Goal: Find specific page/section: Find specific page/section

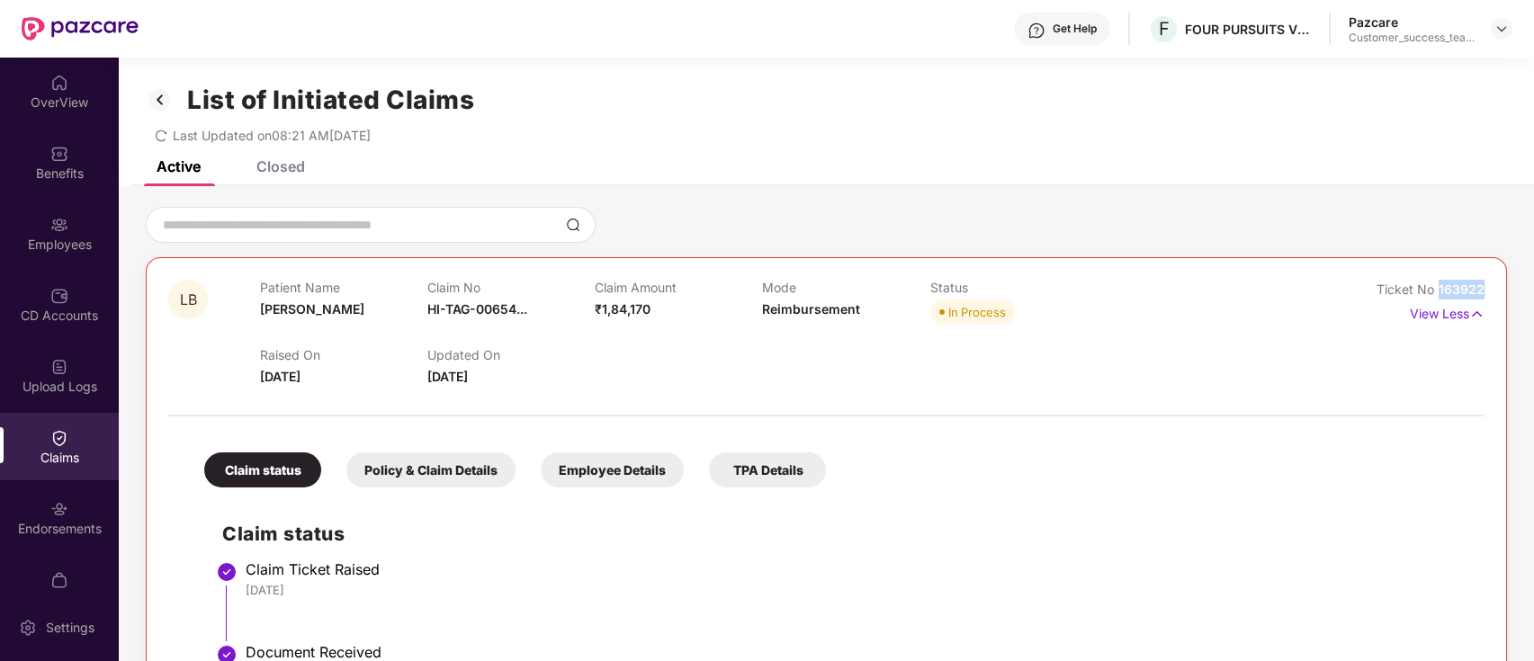
scroll to position [19, 0]
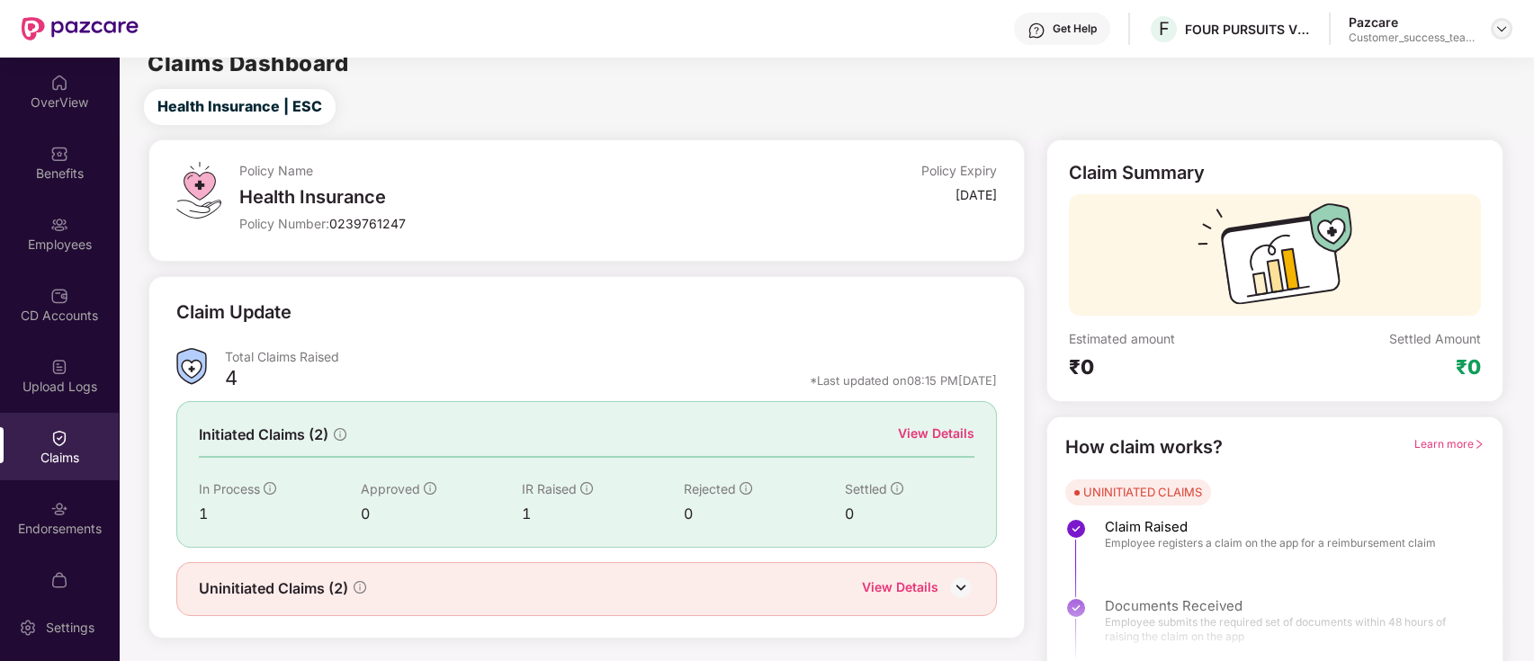
click at [1502, 31] on img at bounding box center [1502, 29] width 14 height 14
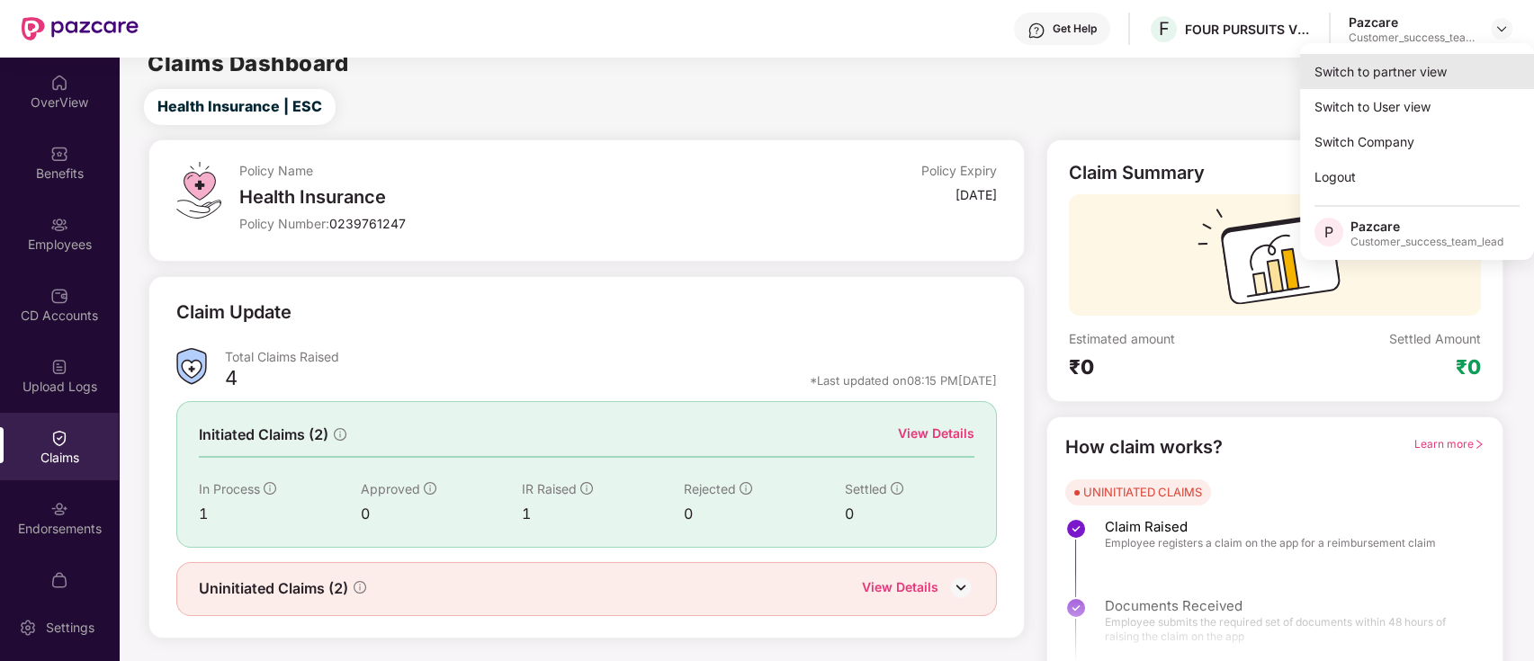
click at [1465, 66] on div "Switch to partner view" at bounding box center [1417, 71] width 234 height 35
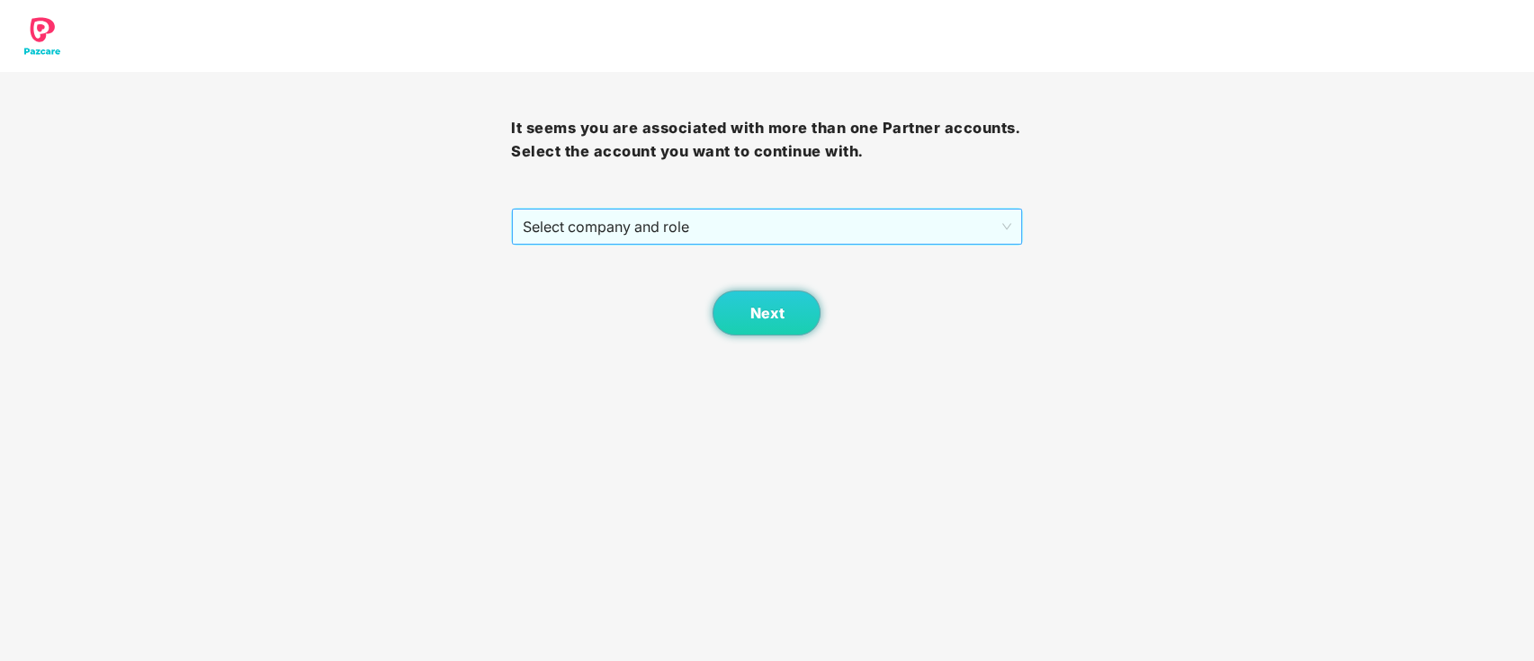
click at [670, 212] on span "Select company and role" at bounding box center [767, 227] width 488 height 34
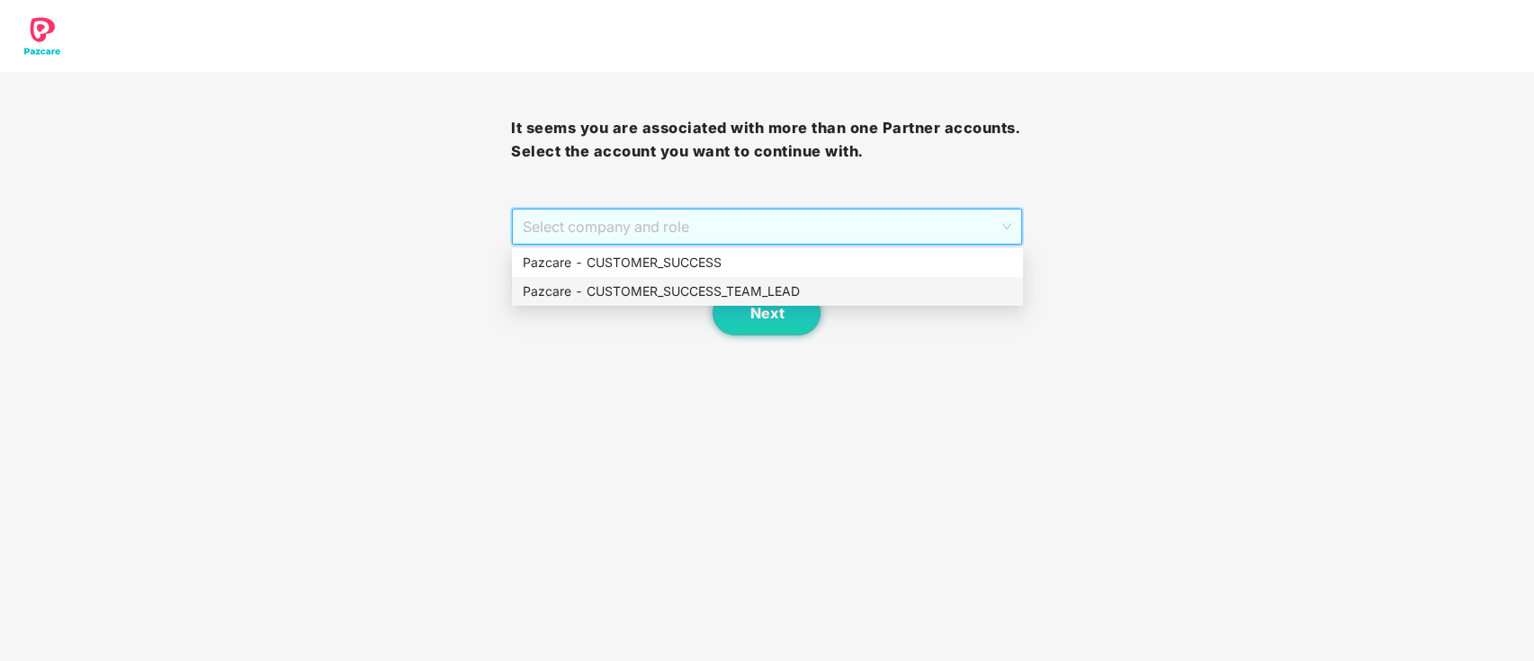
click at [670, 297] on div "Pazcare - CUSTOMER_SUCCESS_TEAM_LEAD" at bounding box center [768, 292] width 490 height 20
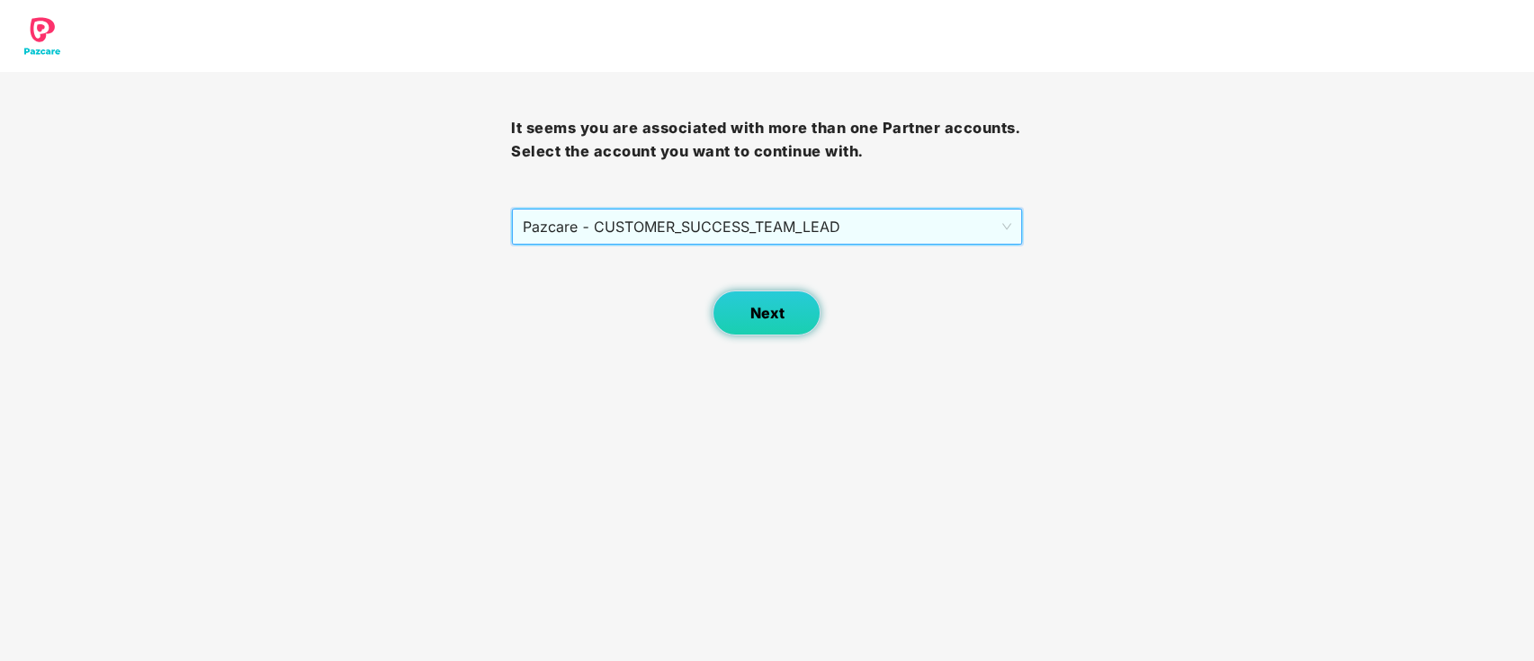
click at [769, 310] on span "Next" at bounding box center [767, 313] width 34 height 17
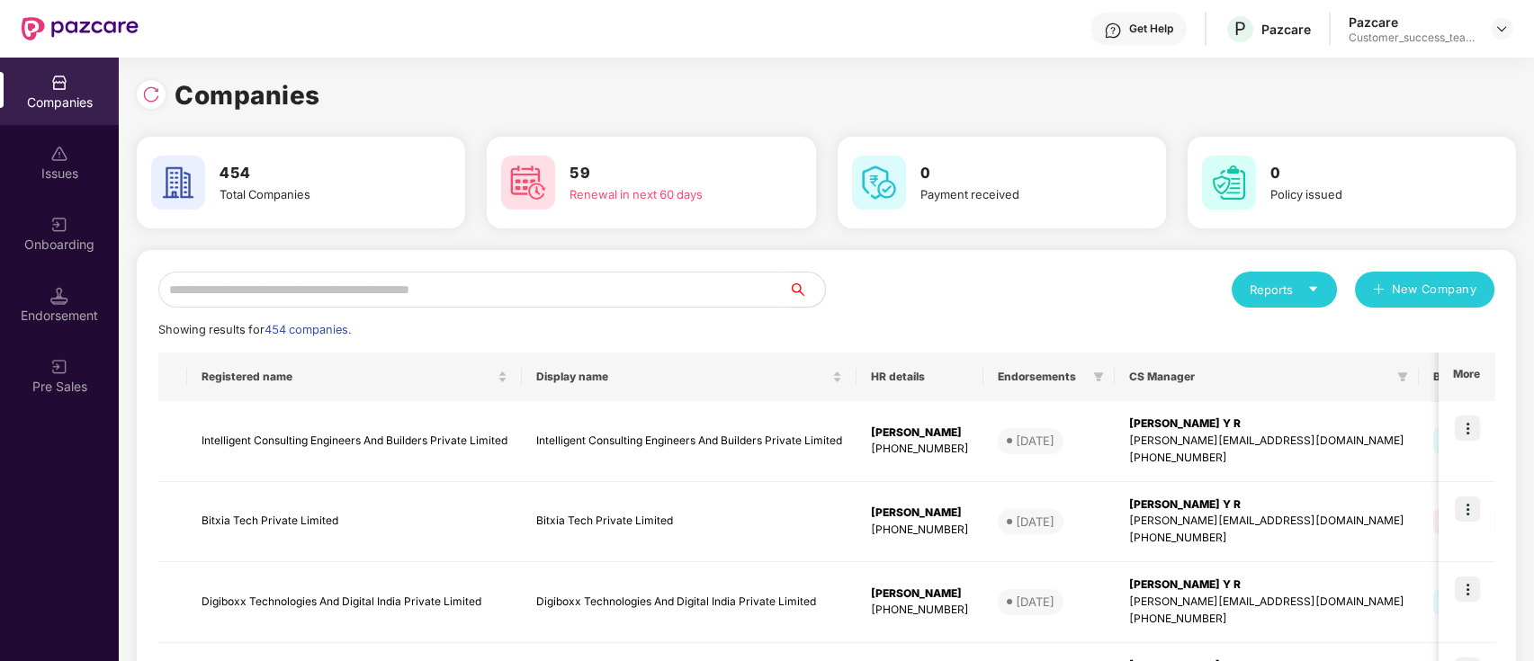
click at [626, 292] on input "text" at bounding box center [473, 290] width 631 height 36
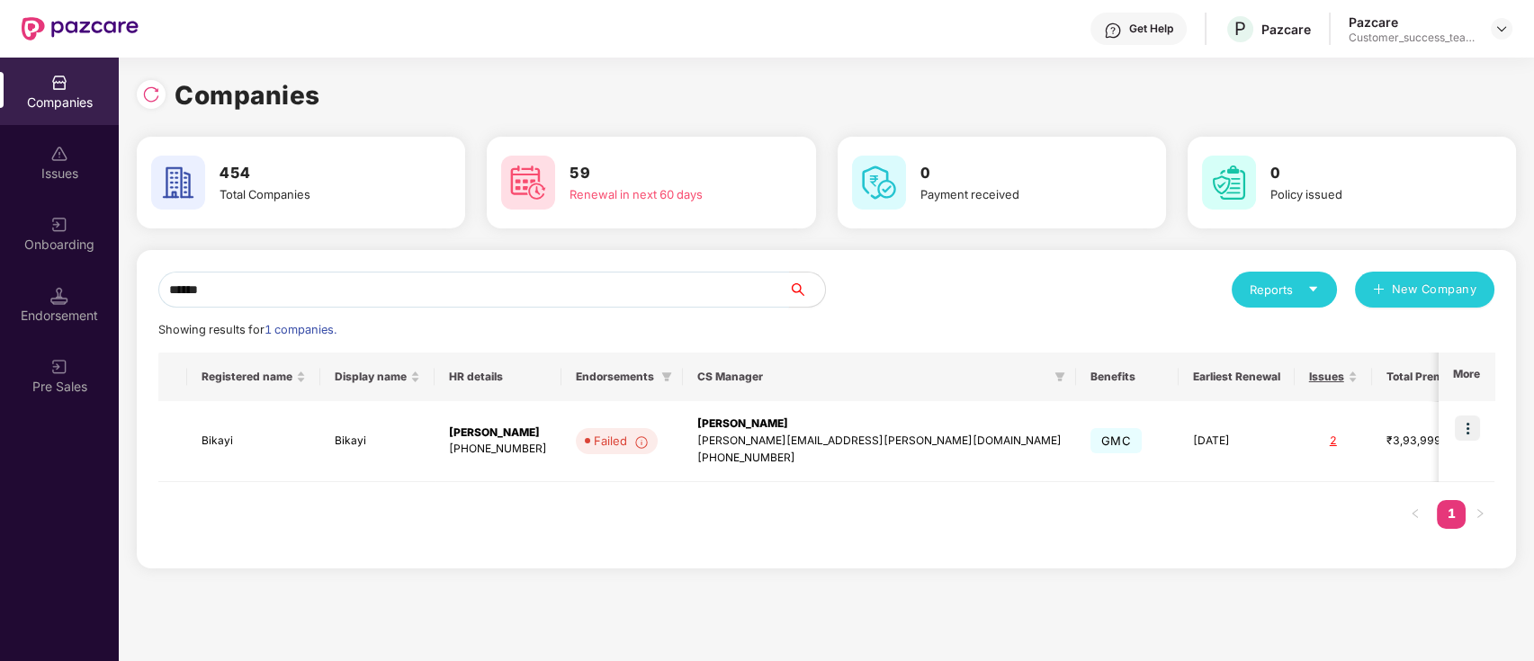
click at [310, 279] on input "******" at bounding box center [473, 290] width 631 height 36
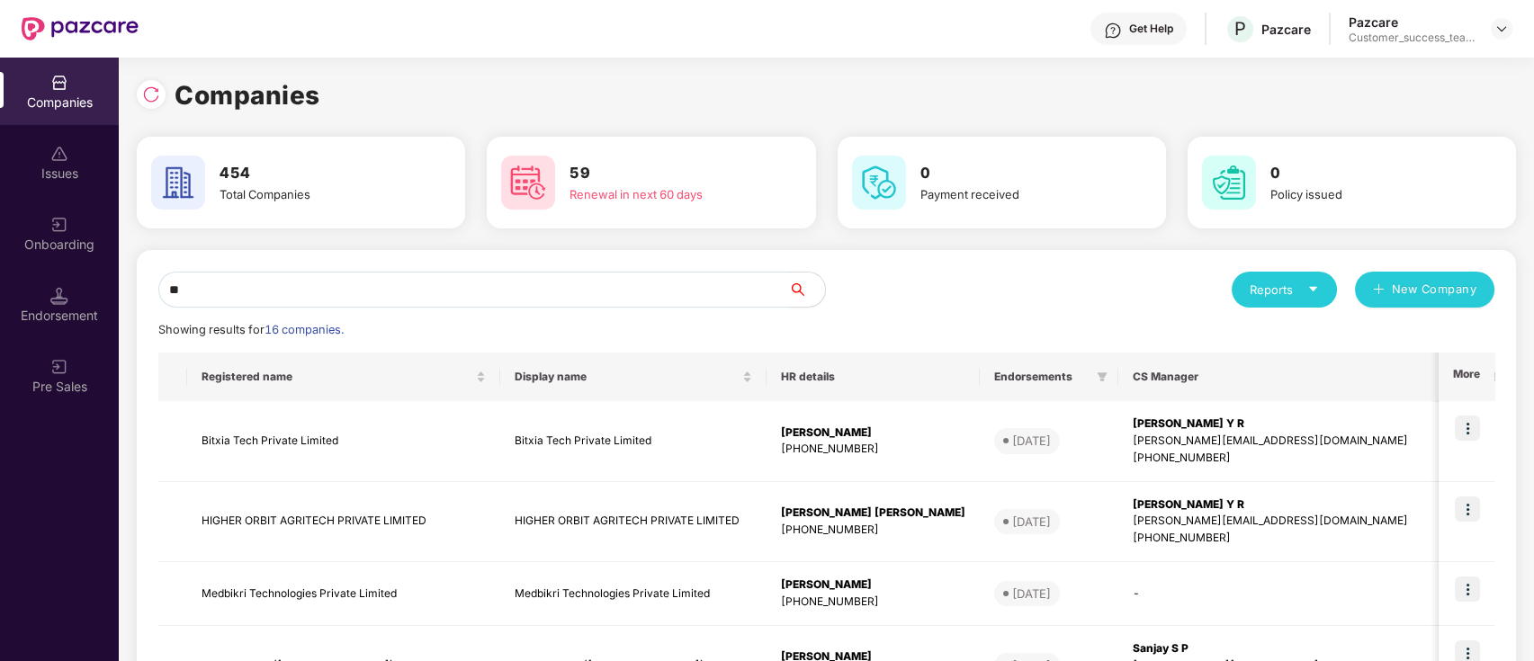
type input "*"
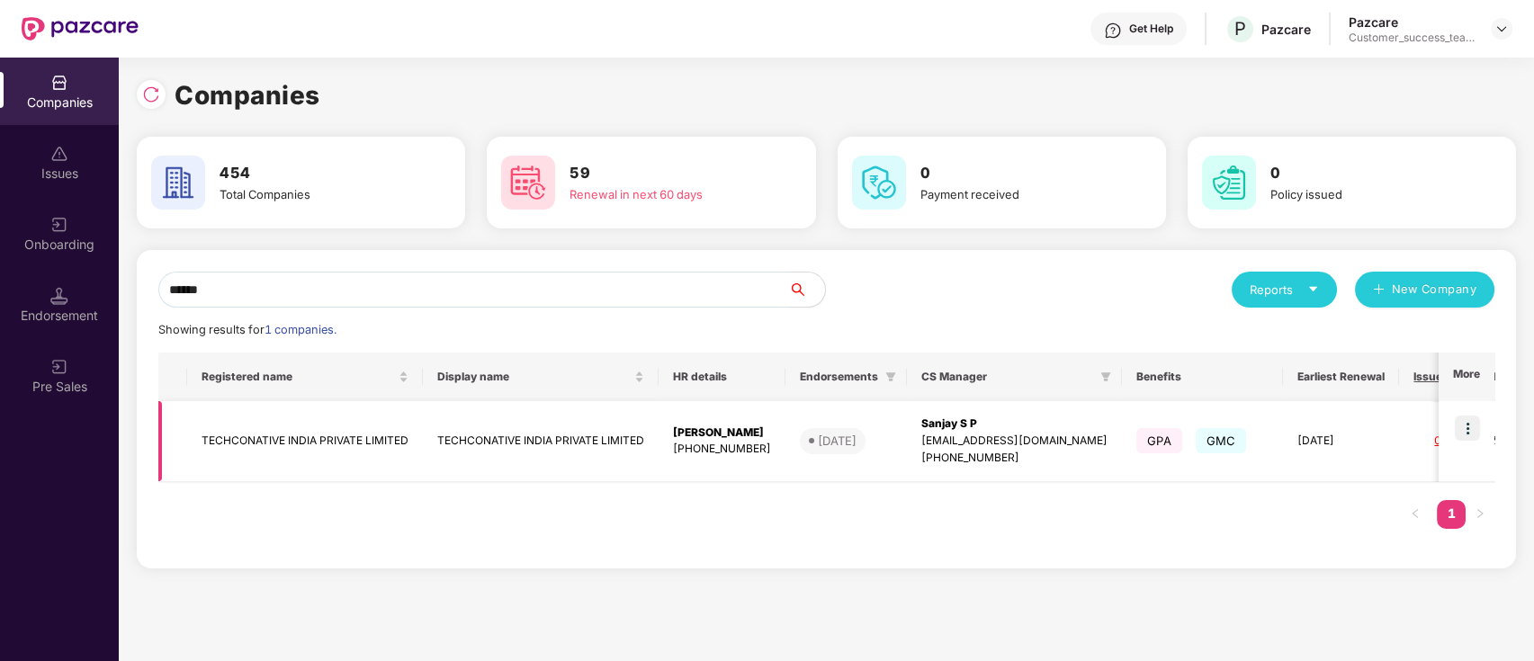
type input "******"
click at [1459, 432] on img at bounding box center [1467, 428] width 25 height 25
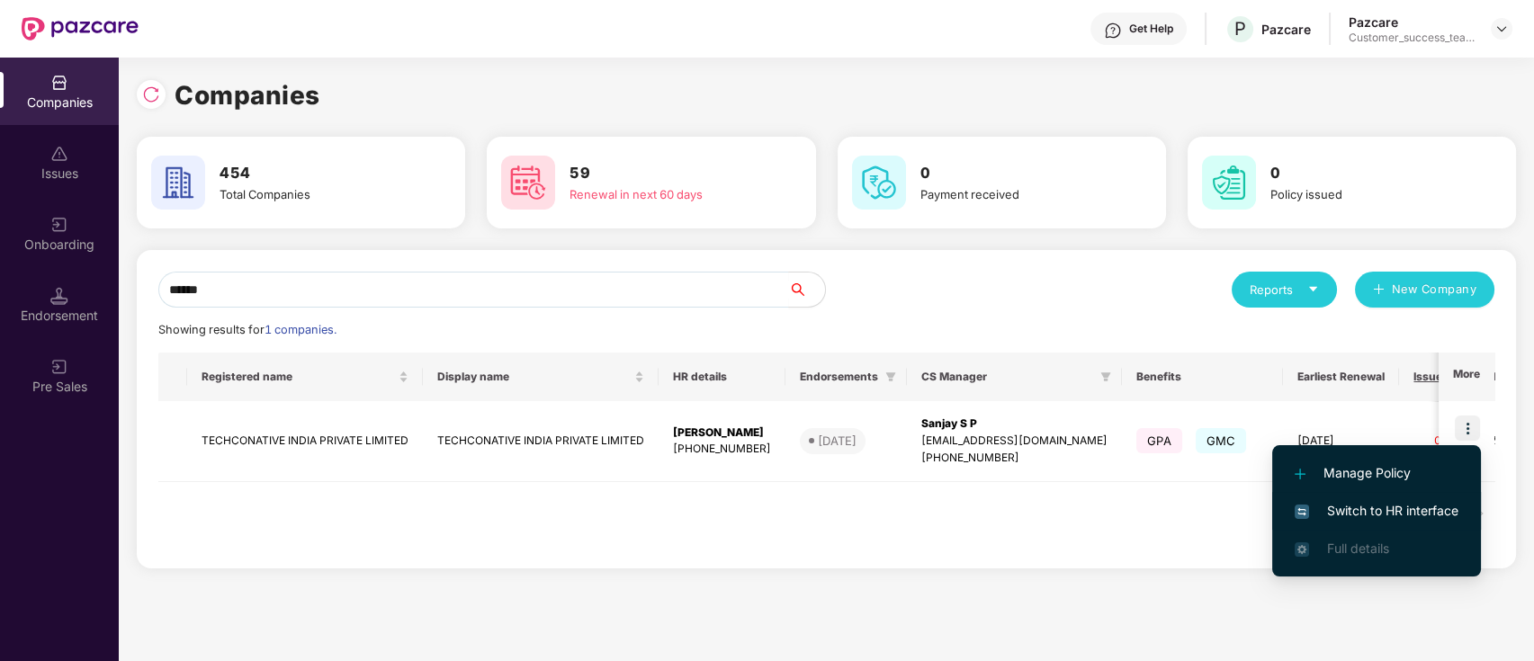
click at [1433, 516] on span "Switch to HR interface" at bounding box center [1377, 511] width 164 height 20
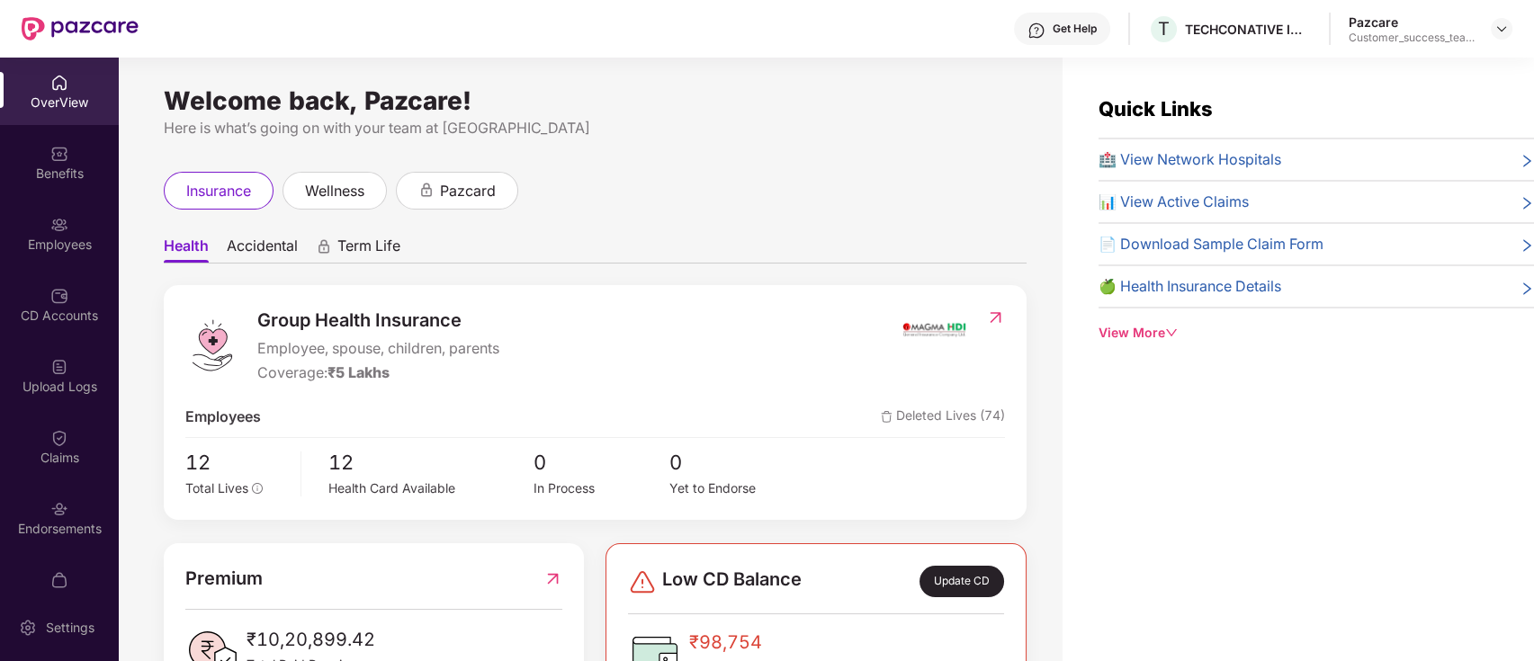
click at [40, 243] on div "Employees" at bounding box center [59, 245] width 119 height 18
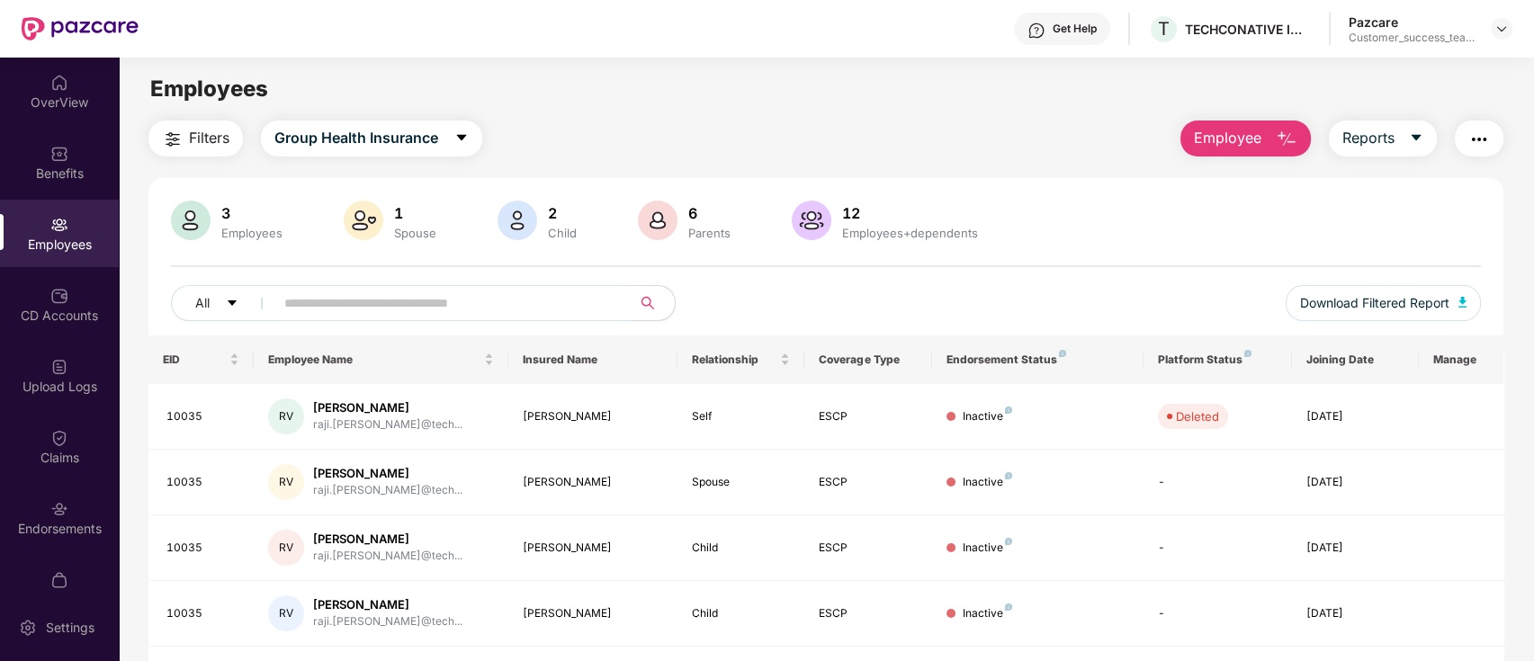
click at [179, 142] on img "button" at bounding box center [173, 140] width 22 height 22
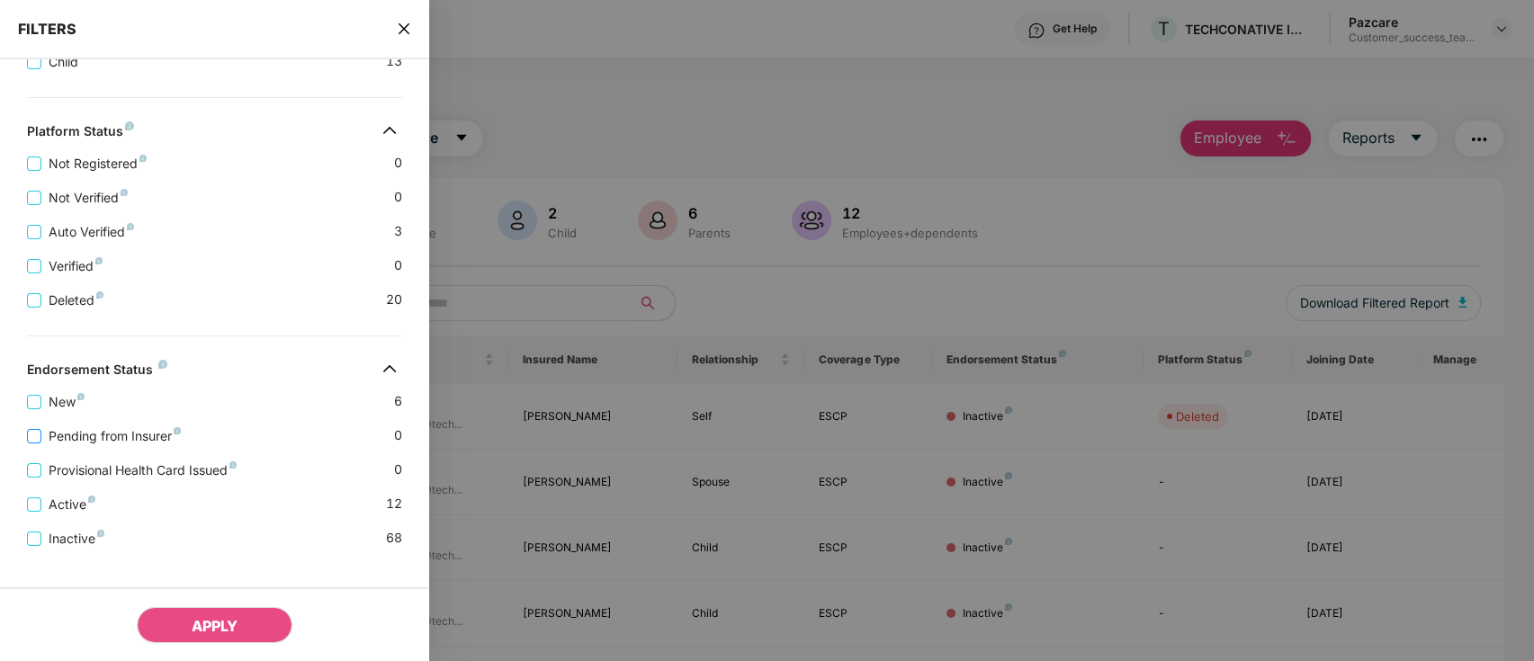
scroll to position [587, 0]
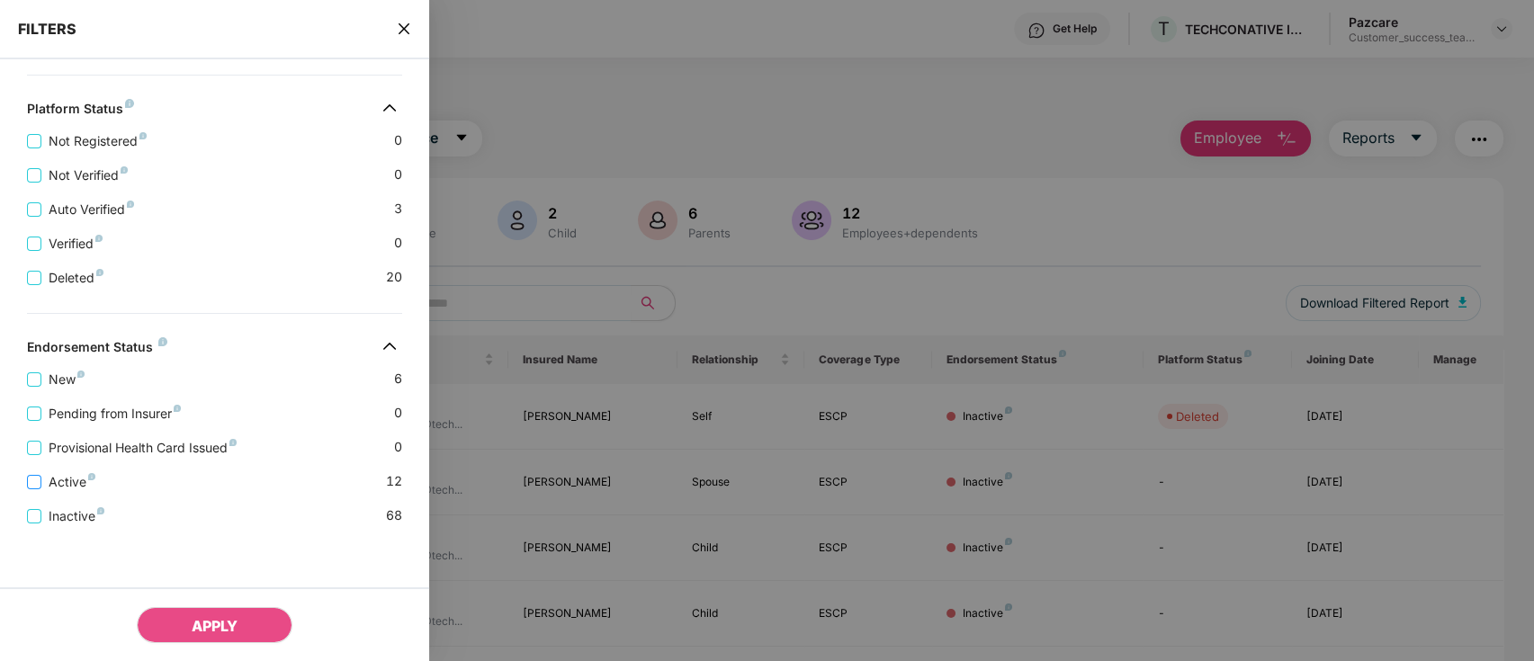
click at [78, 486] on span "Active" at bounding box center [71, 482] width 61 height 20
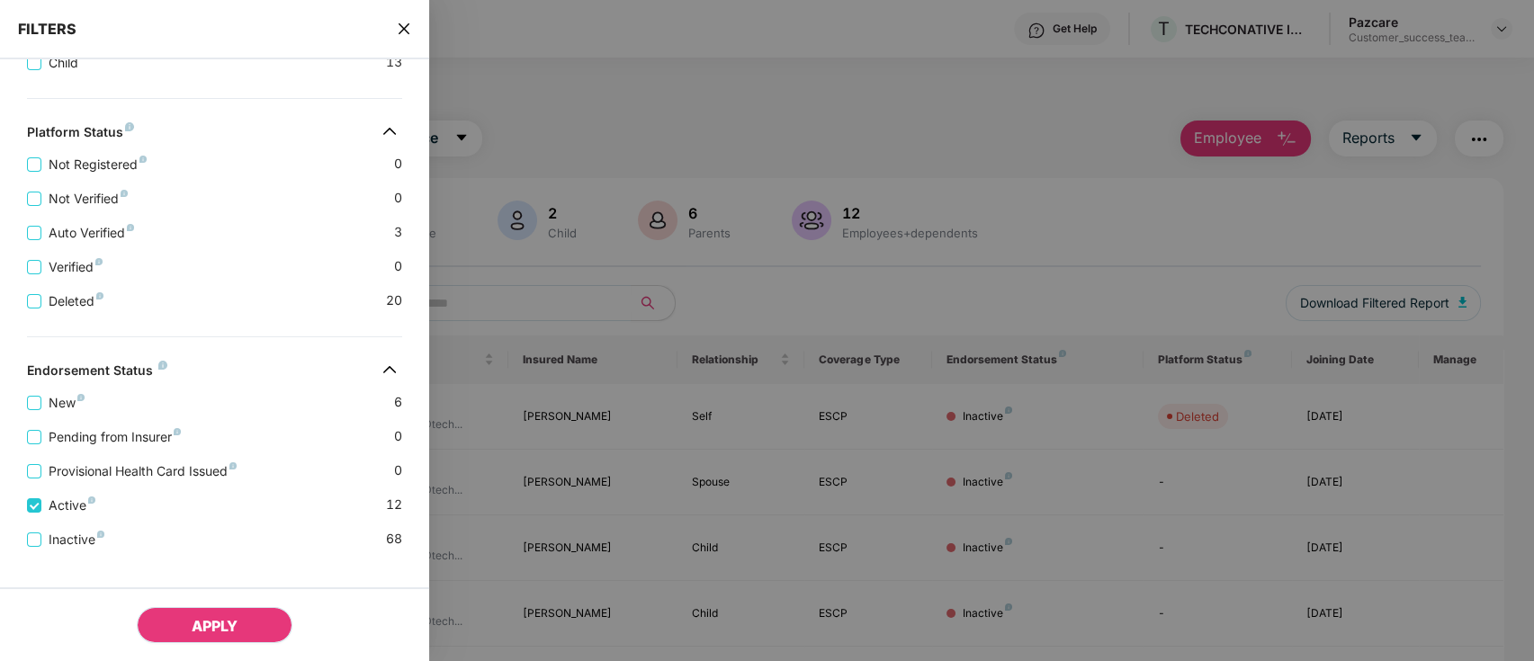
click at [238, 624] on button "APPLY" at bounding box center [215, 625] width 156 height 36
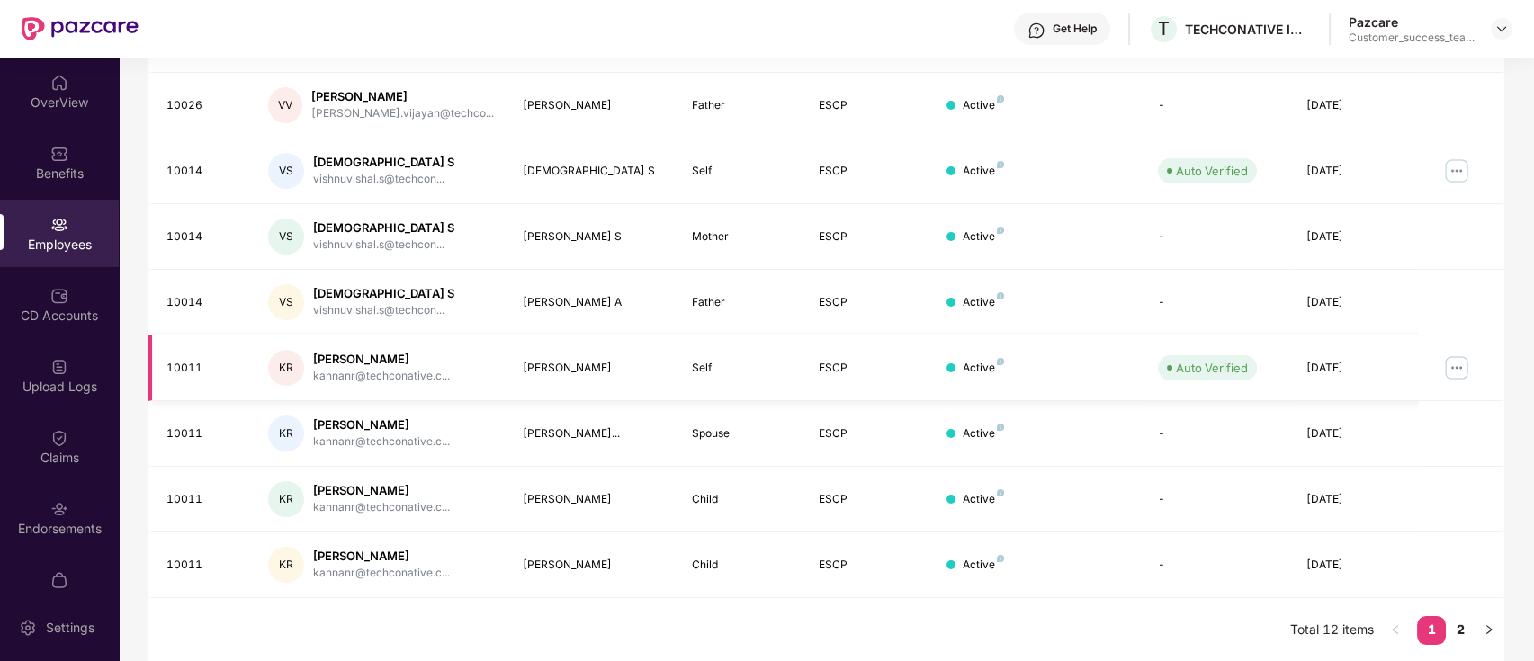
scroll to position [0, 0]
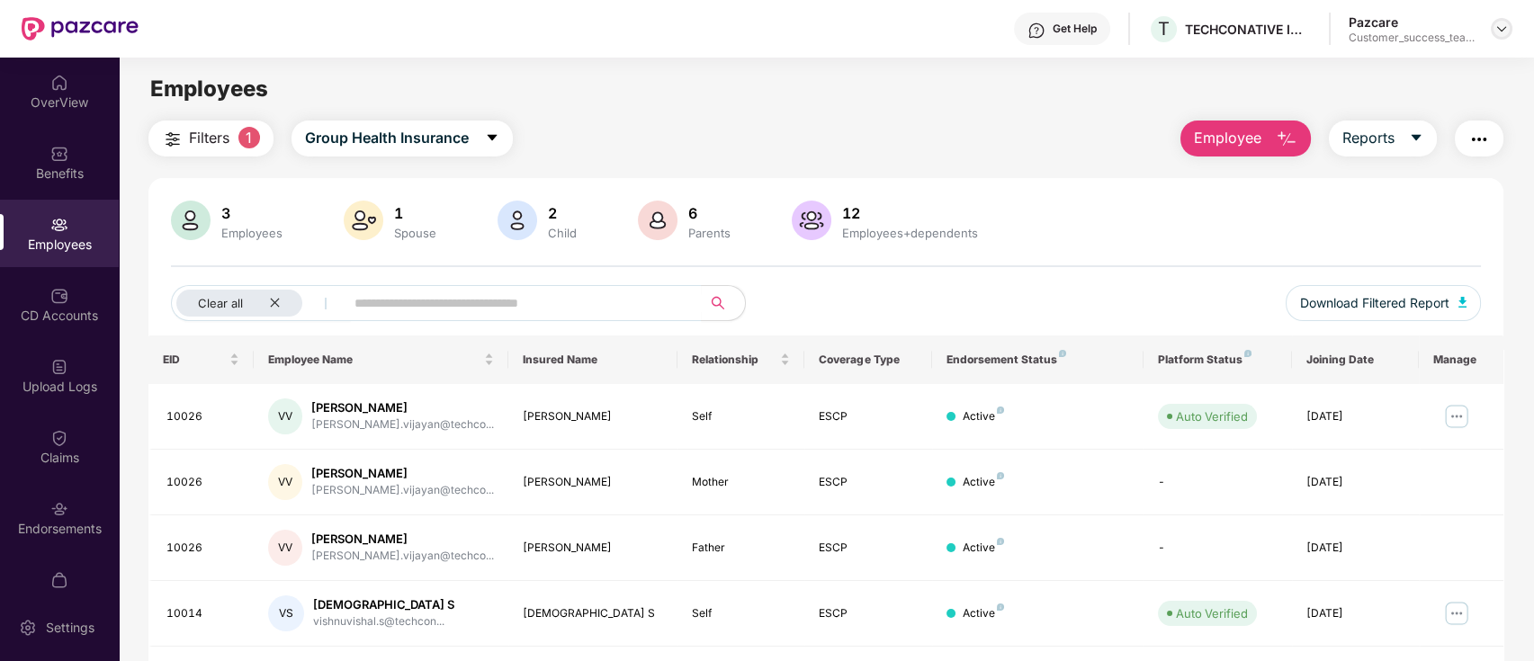
click at [1497, 26] on img at bounding box center [1502, 29] width 14 height 14
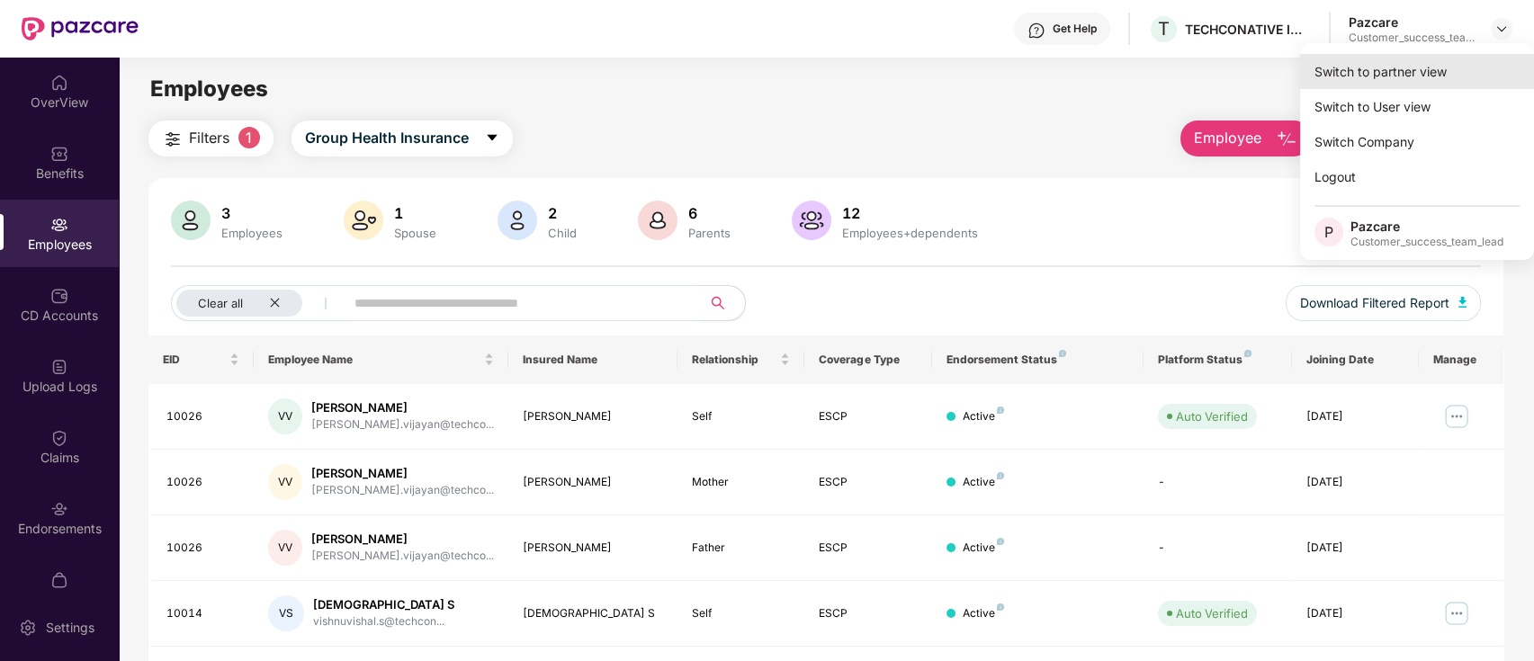
click at [1435, 72] on div "Switch to partner view" at bounding box center [1417, 71] width 234 height 35
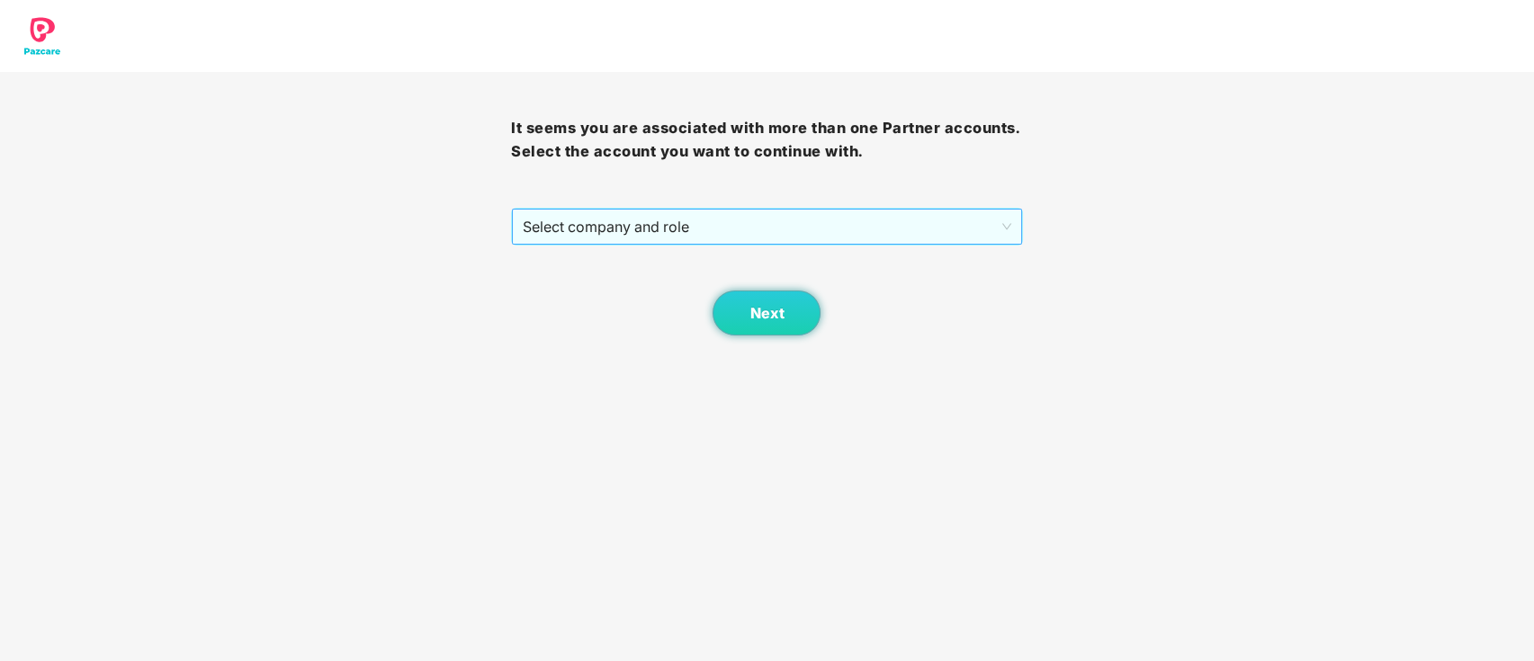
click at [751, 229] on span "Select company and role" at bounding box center [767, 227] width 488 height 34
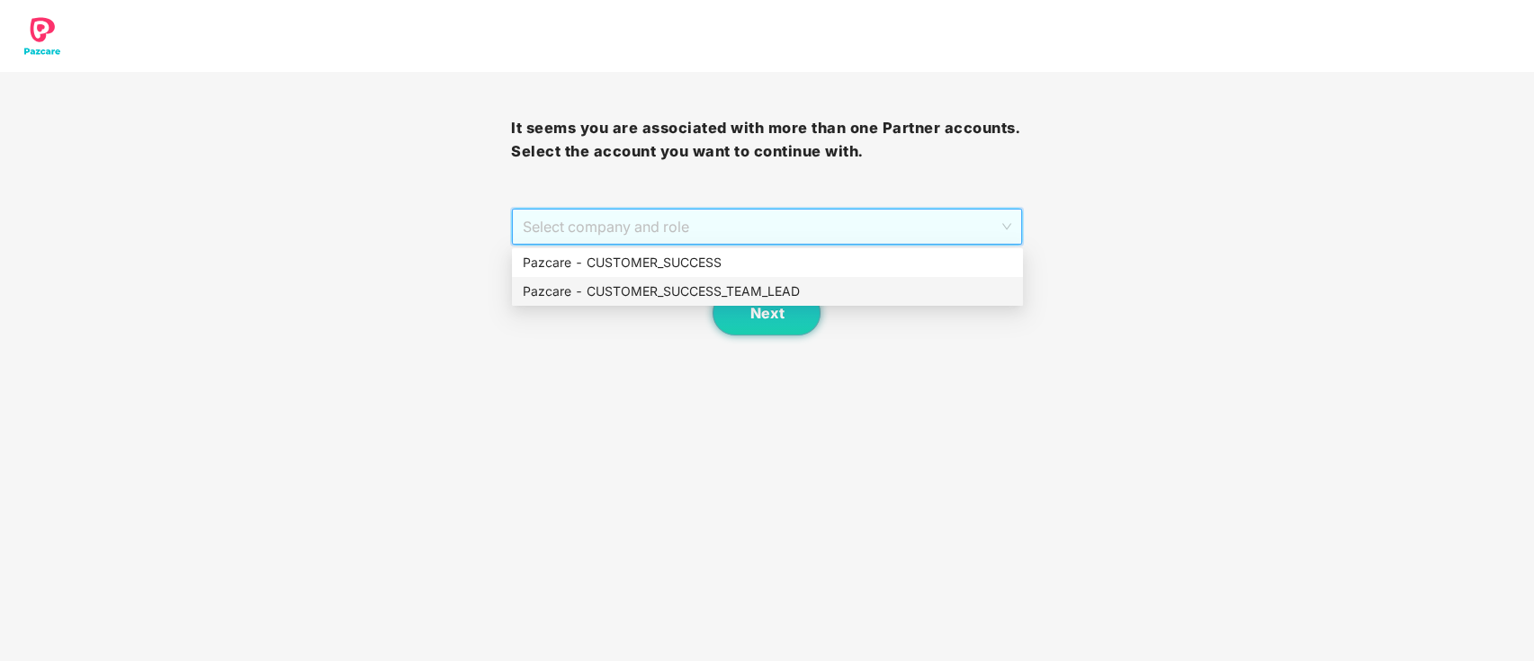
click at [715, 277] on div "Pazcare - CUSTOMER_SUCCESS_TEAM_LEAD" at bounding box center [767, 291] width 511 height 29
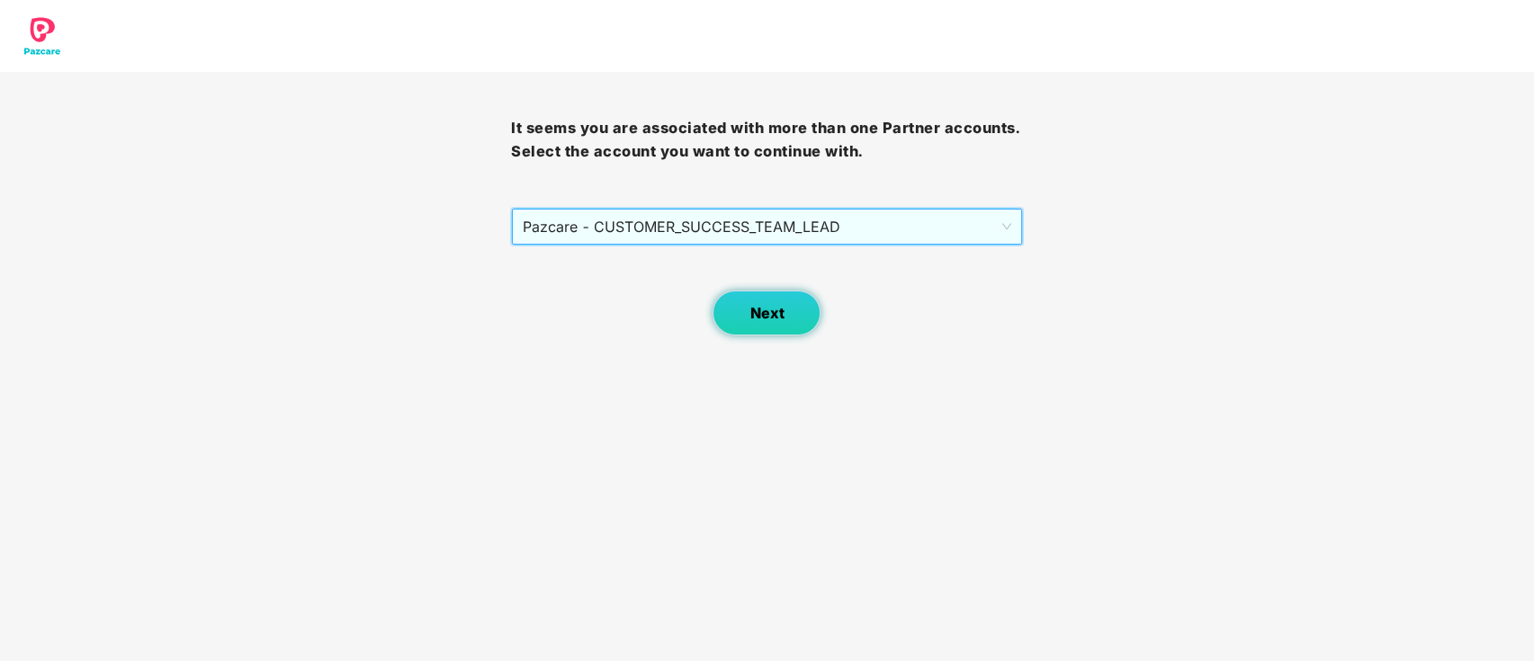
click at [736, 320] on button "Next" at bounding box center [767, 313] width 108 height 45
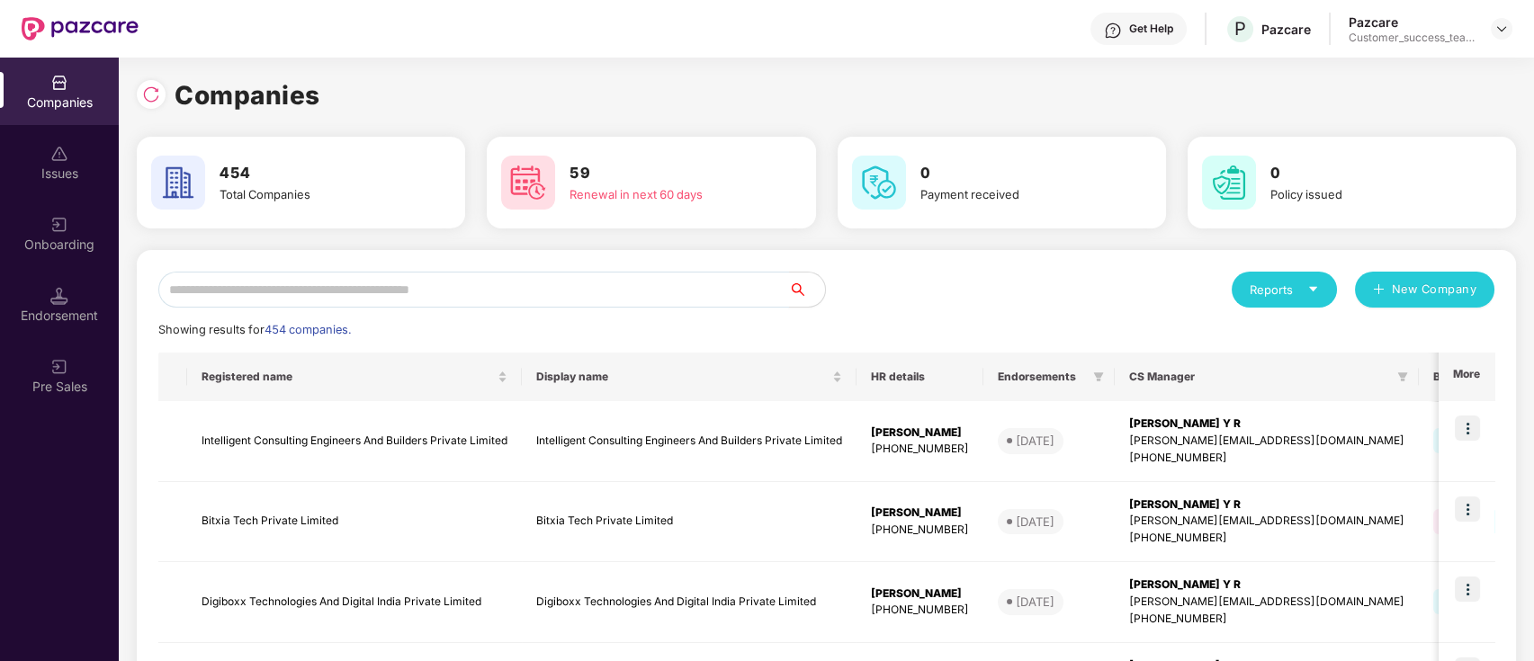
click at [670, 292] on input "text" at bounding box center [473, 290] width 631 height 36
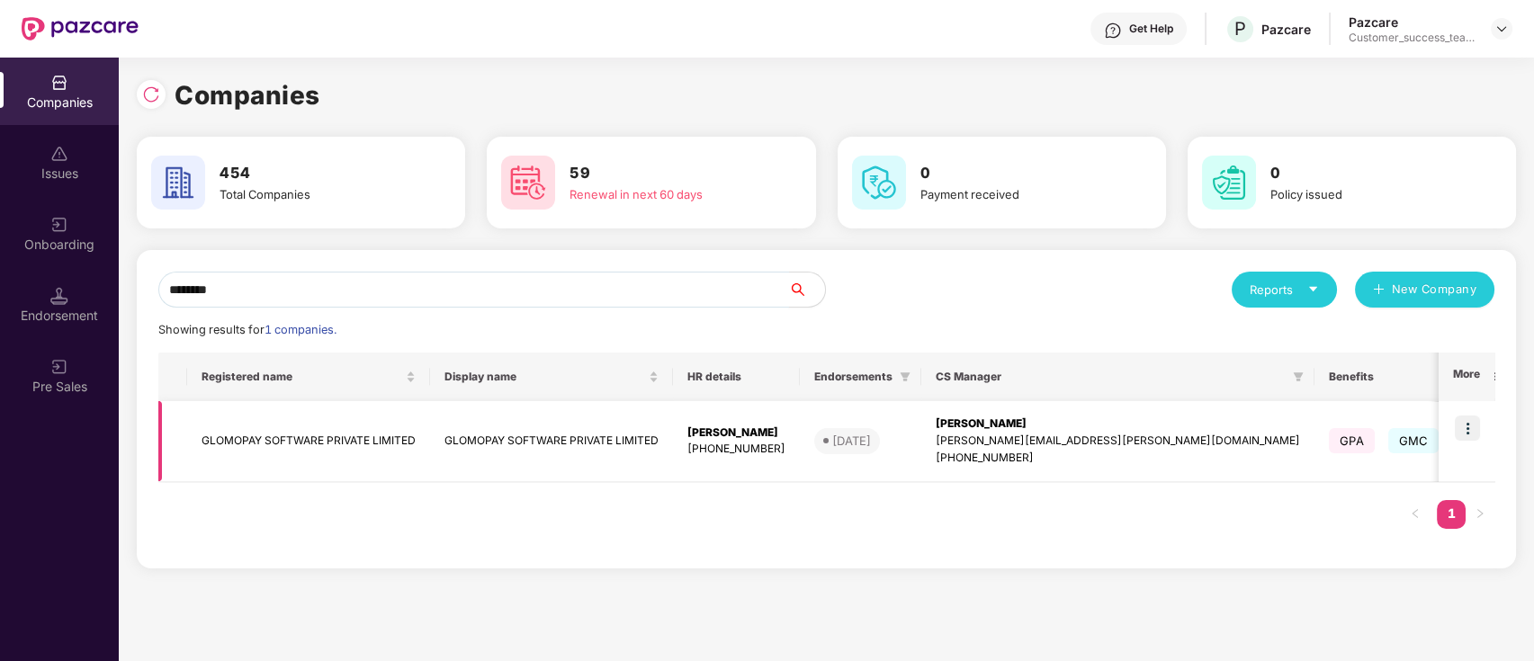
type input "********"
click at [1465, 428] on img at bounding box center [1467, 428] width 25 height 25
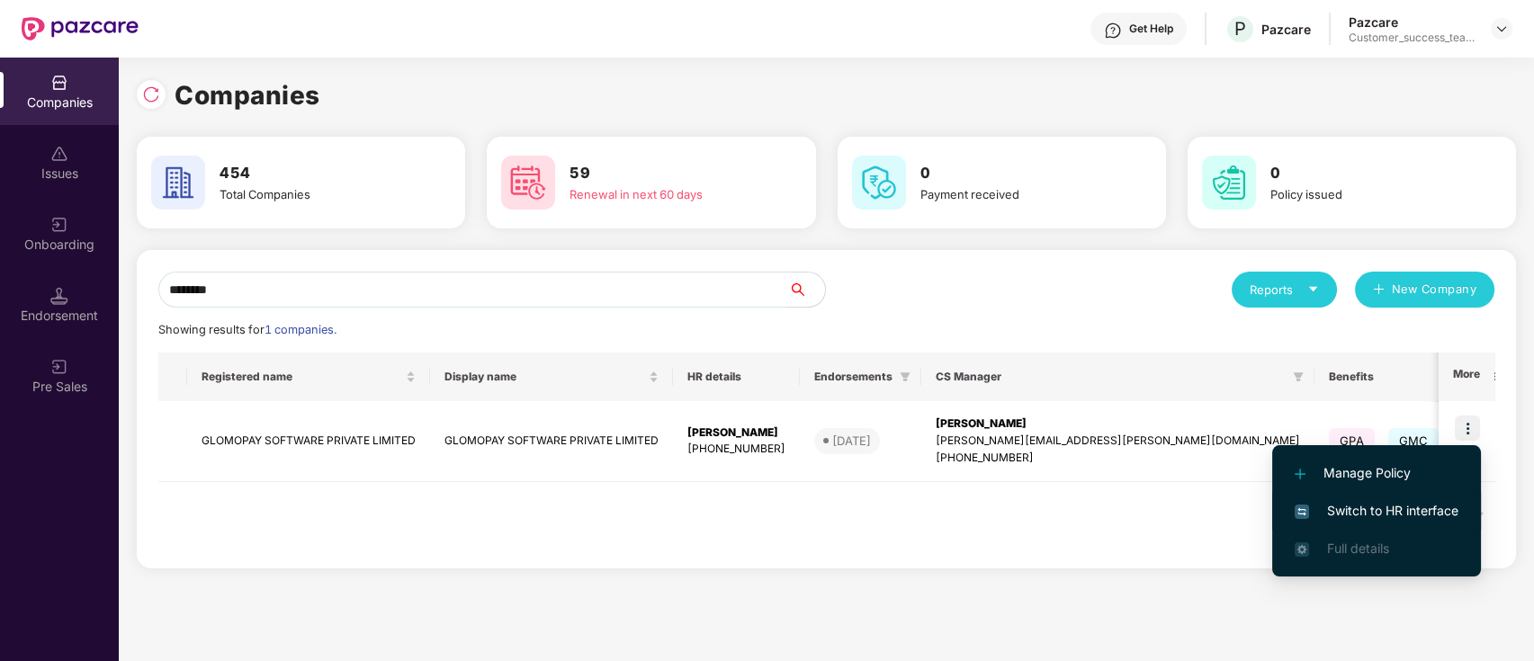
click at [1444, 502] on span "Switch to HR interface" at bounding box center [1377, 511] width 164 height 20
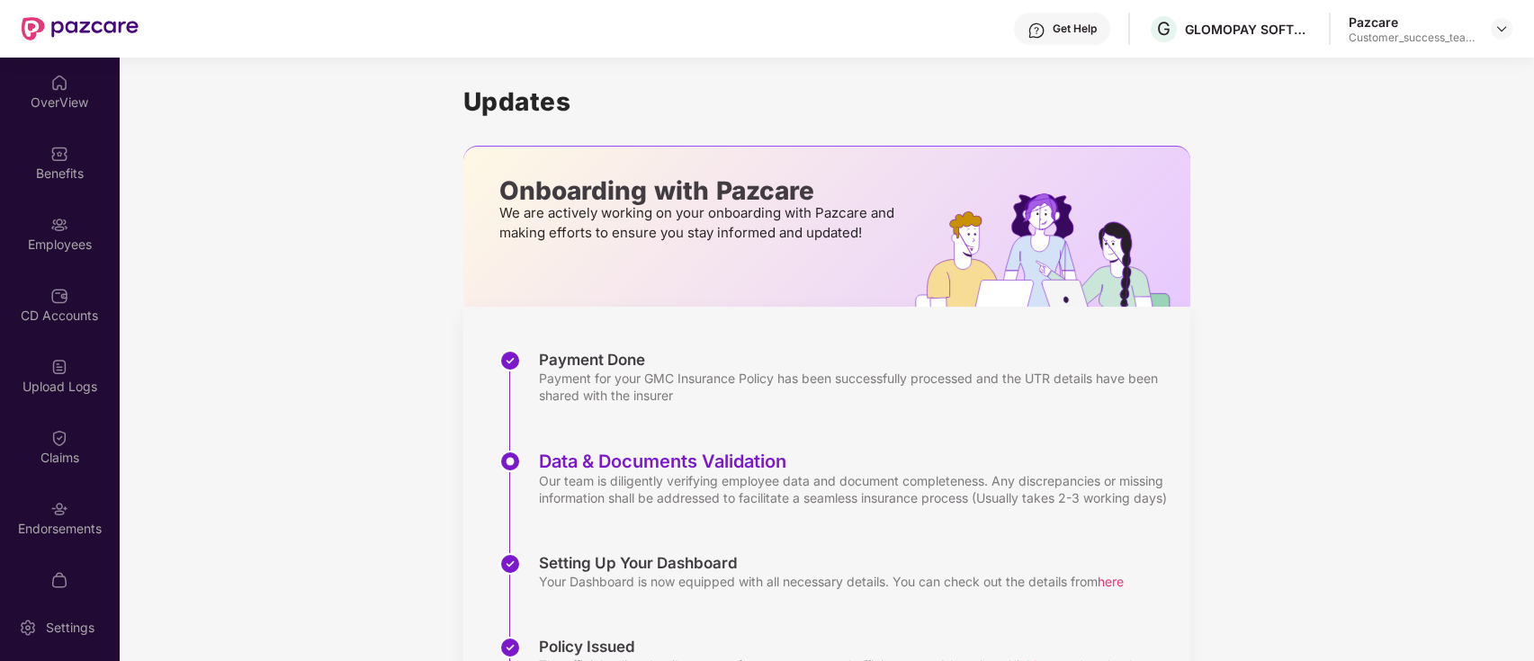
click at [59, 268] on div "OverView Benefits Employees CD Accounts Upload Logs Claims Endorsements My Orde…" at bounding box center [59, 326] width 119 height 536
click at [61, 249] on div "Employees" at bounding box center [59, 245] width 119 height 18
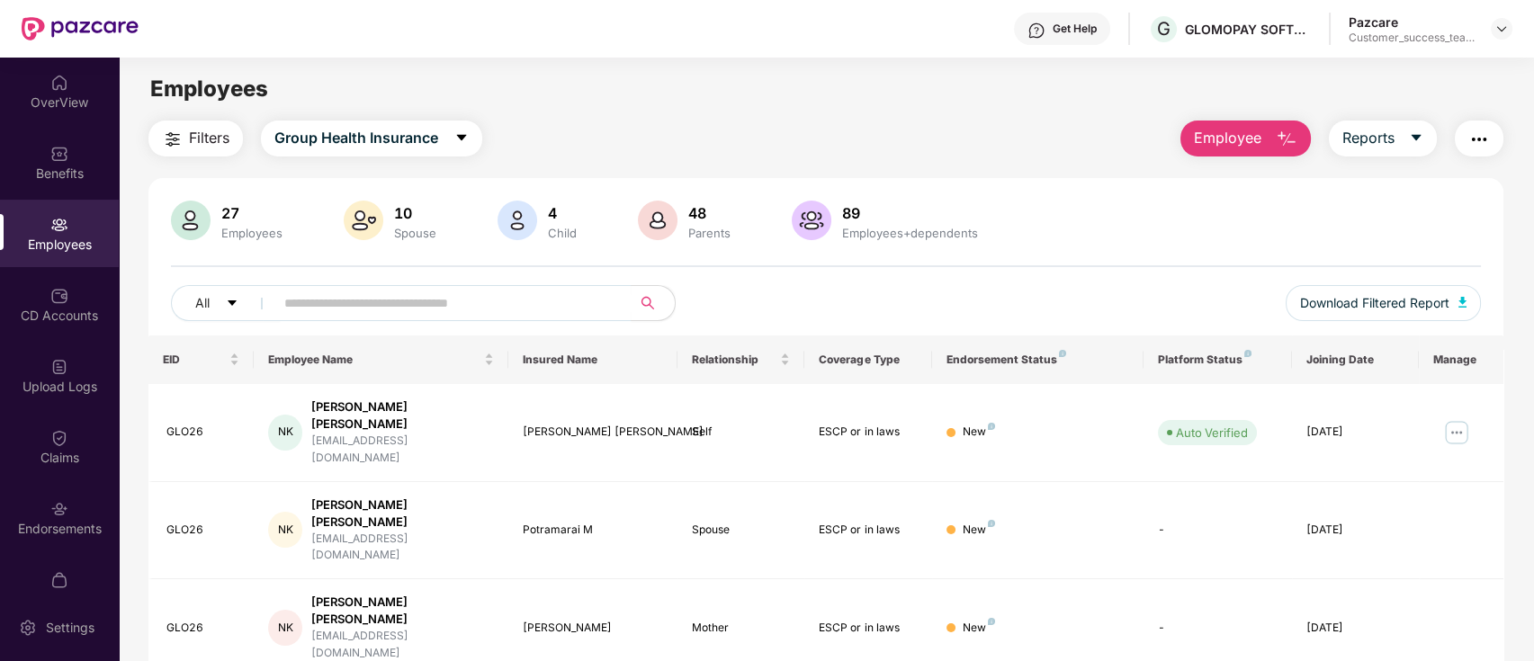
click at [51, 481] on div "OverView Benefits Employees CD Accounts Upload Logs Claims Endorsements My Orde…" at bounding box center [59, 326] width 119 height 536
click at [51, 522] on div "Endorsements" at bounding box center [59, 529] width 119 height 18
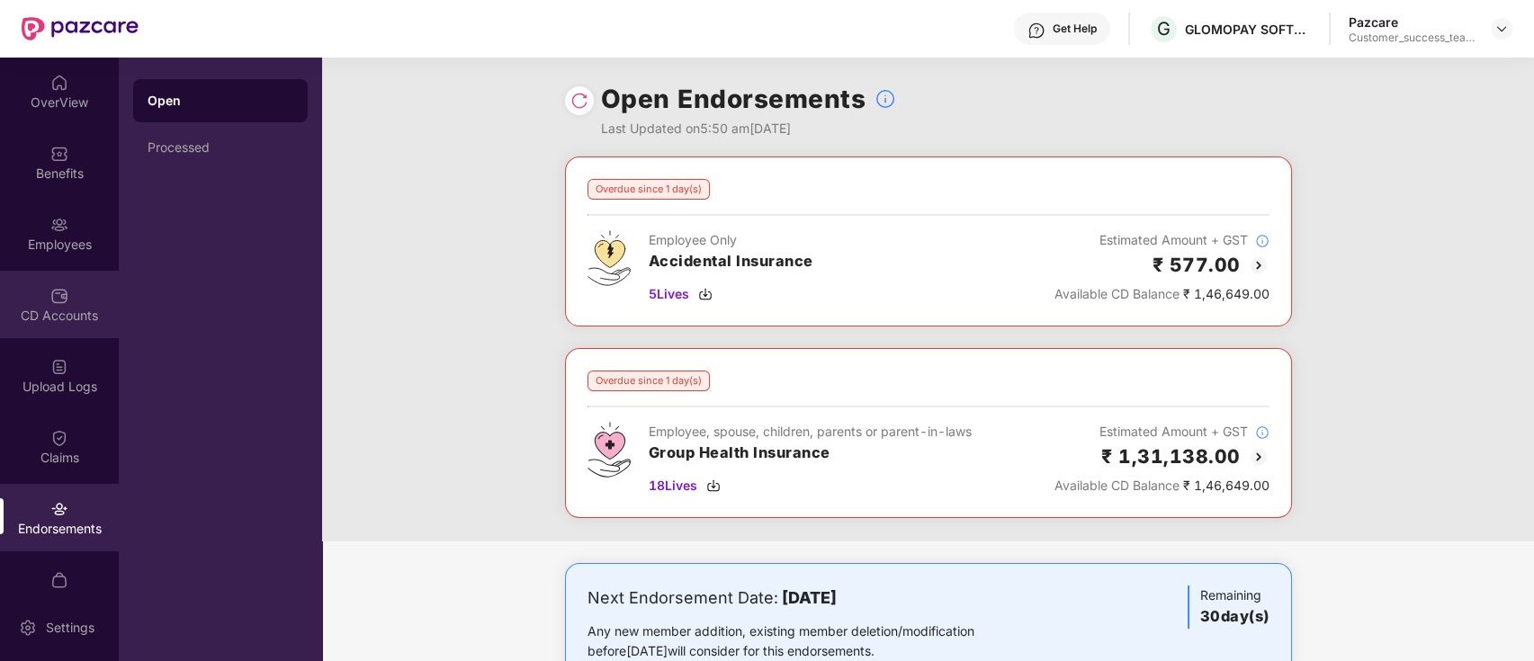
click at [38, 319] on div "CD Accounts" at bounding box center [59, 316] width 119 height 18
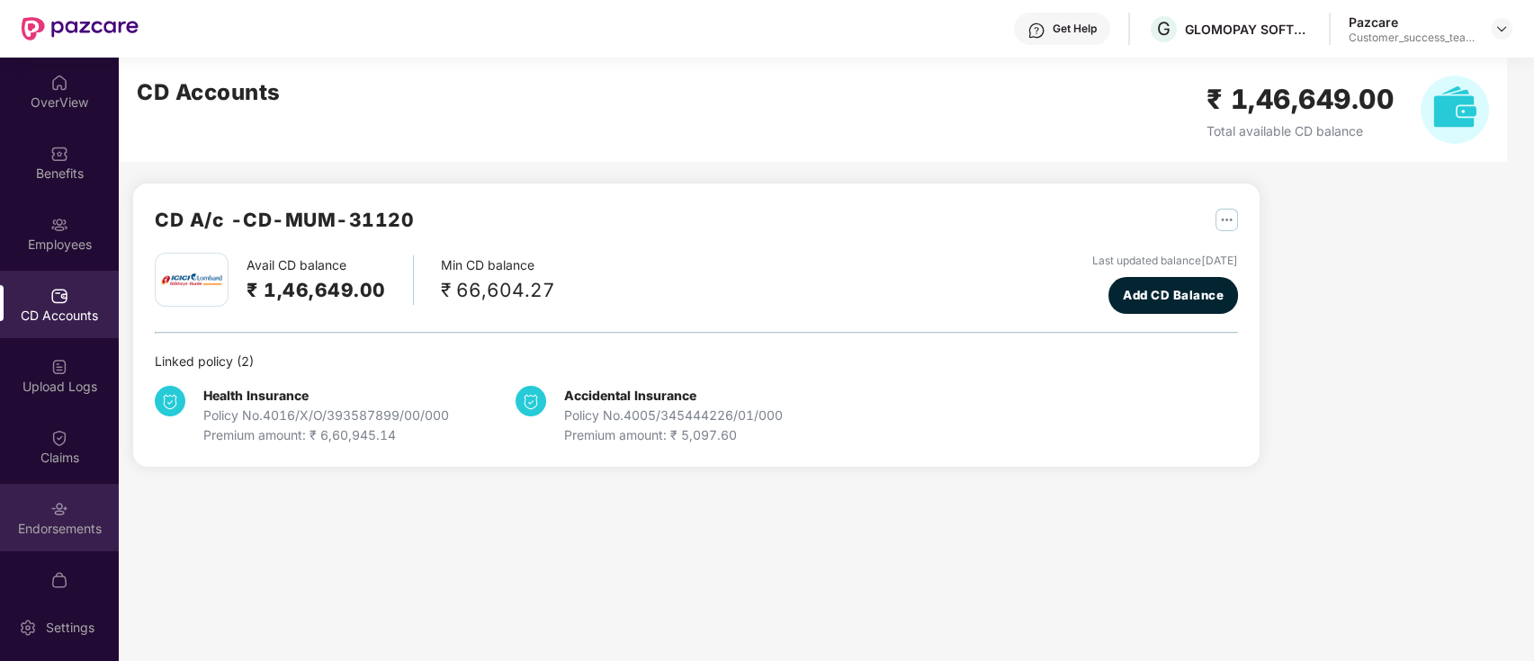
click at [53, 520] on div "Endorsements" at bounding box center [59, 529] width 119 height 18
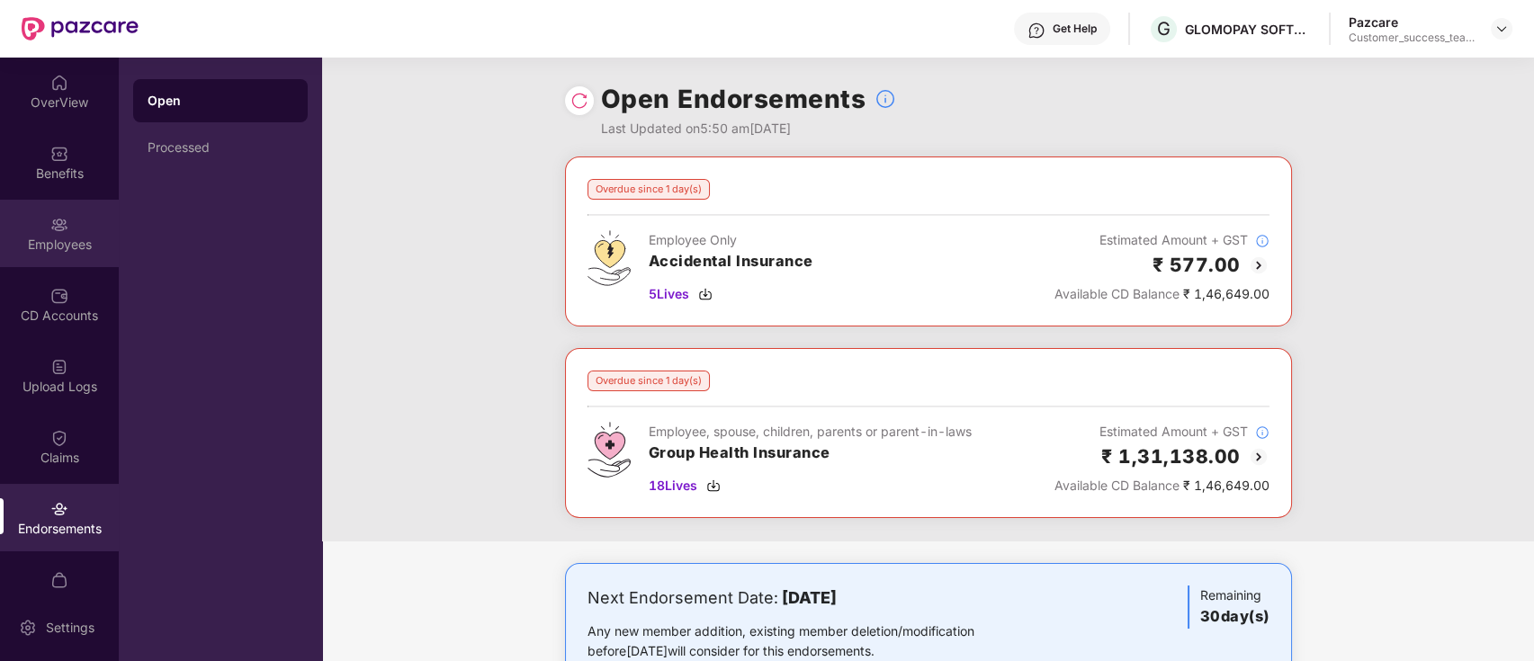
click at [46, 243] on div "Employees" at bounding box center [59, 245] width 119 height 18
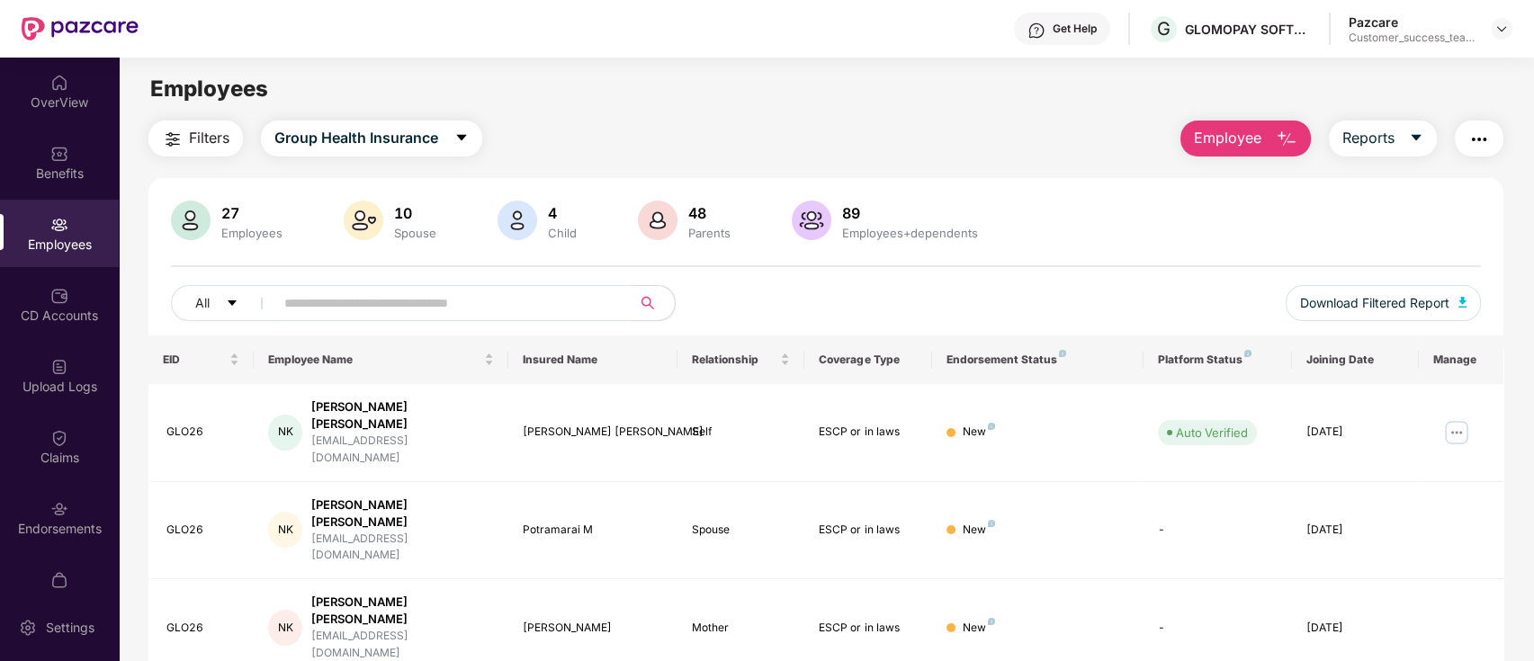
click at [427, 302] on input "text" at bounding box center [445, 303] width 323 height 27
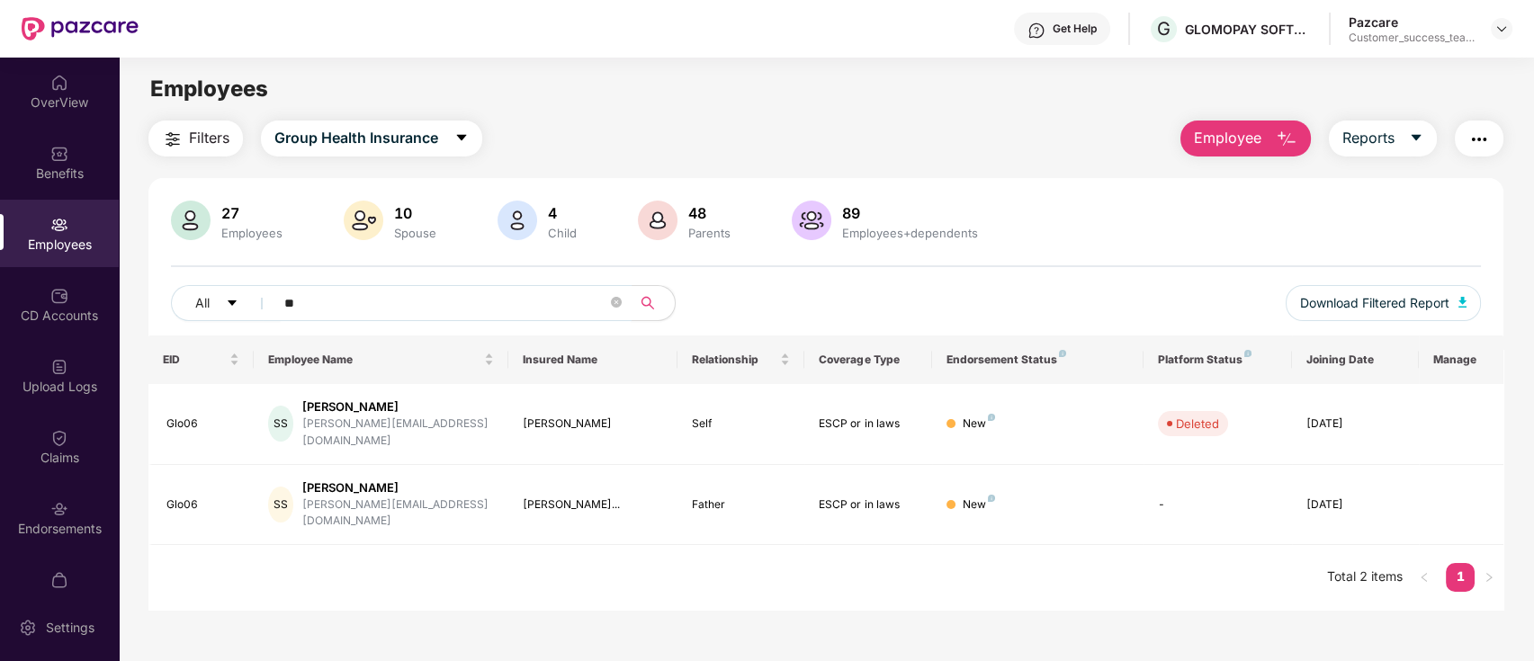
type input "*"
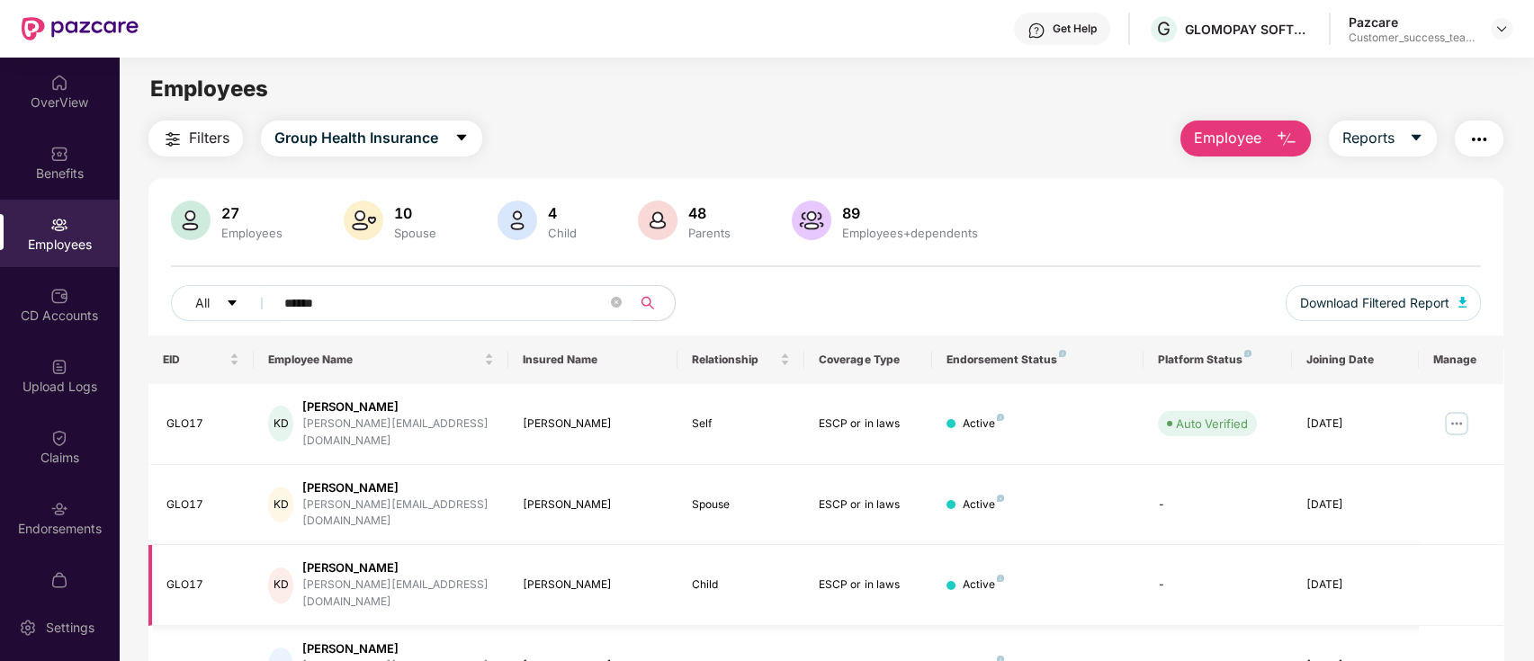
scroll to position [58, 0]
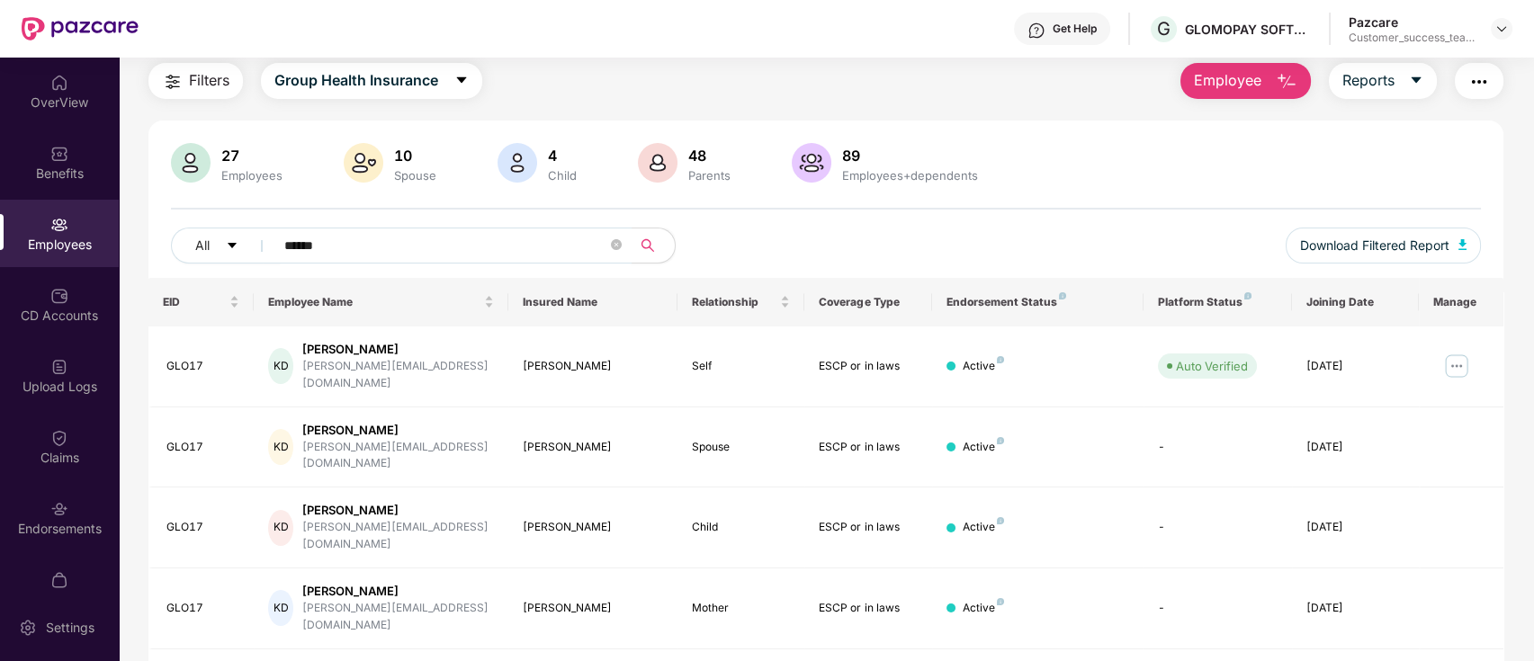
type input "******"
